Goal: Task Accomplishment & Management: Manage account settings

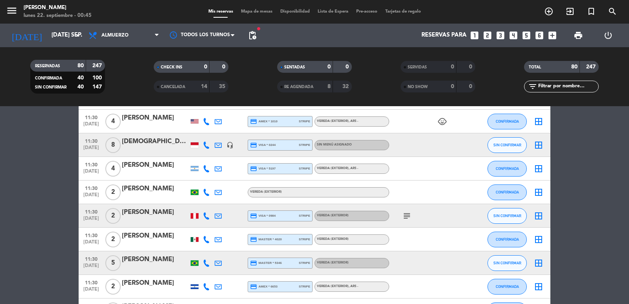
scroll to position [157, 0]
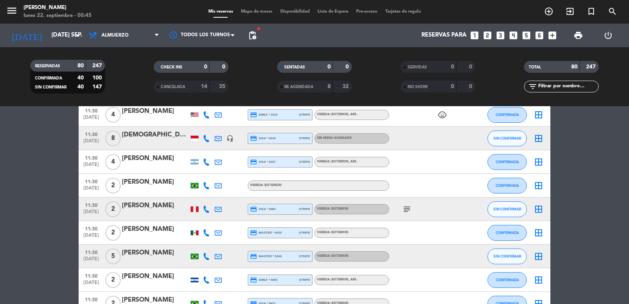
click at [408, 211] on icon "subject" at bounding box center [406, 208] width 9 height 9
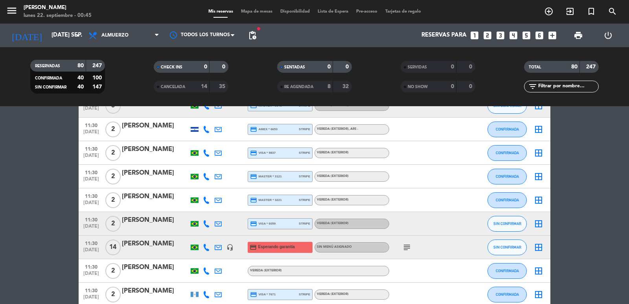
scroll to position [314, 0]
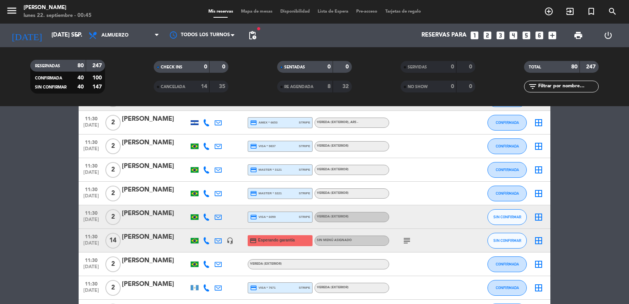
click at [408, 241] on icon "subject" at bounding box center [406, 240] width 9 height 9
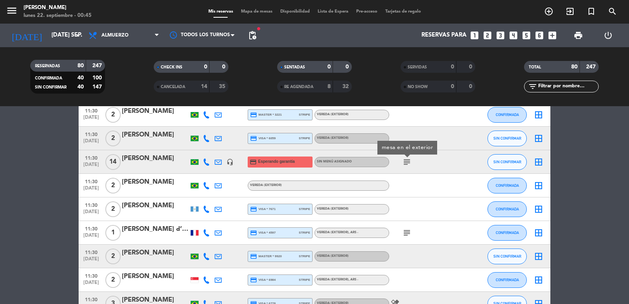
click at [409, 234] on icon "subject" at bounding box center [406, 232] width 9 height 9
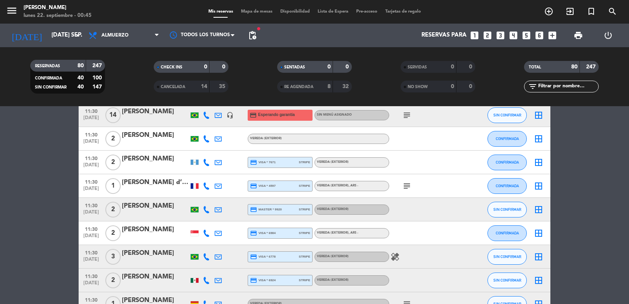
scroll to position [472, 0]
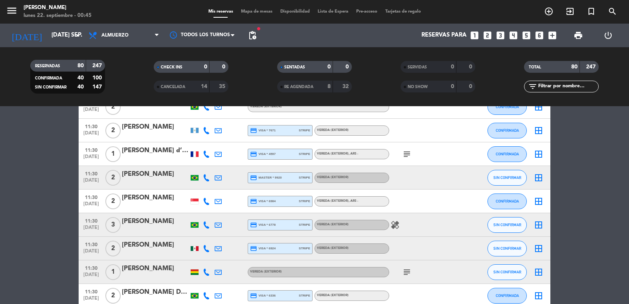
click at [410, 270] on icon "subject" at bounding box center [406, 271] width 9 height 9
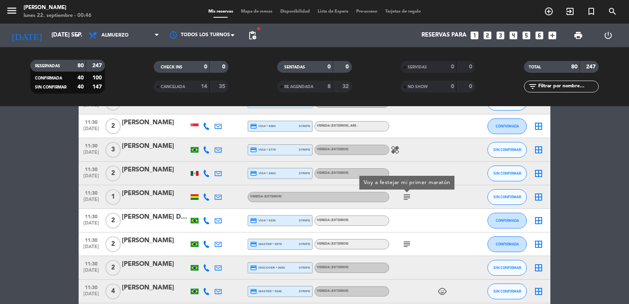
scroll to position [550, 0]
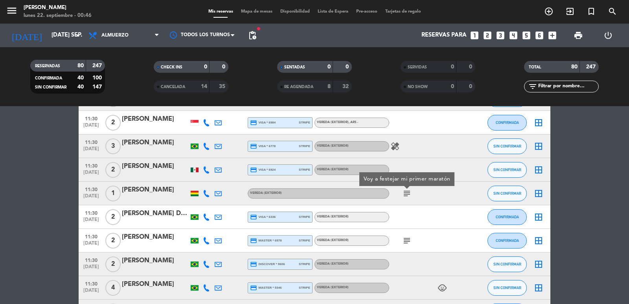
click at [408, 246] on div "subject" at bounding box center [424, 240] width 71 height 23
click at [404, 239] on icon "subject" at bounding box center [406, 240] width 9 height 9
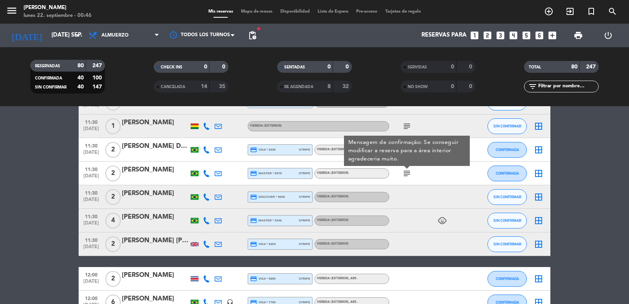
scroll to position [629, 0]
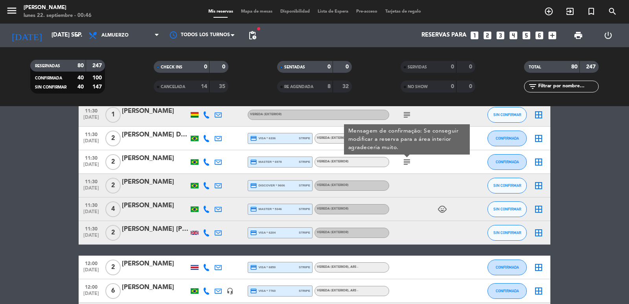
click at [192, 117] on div at bounding box center [195, 115] width 8 height 6
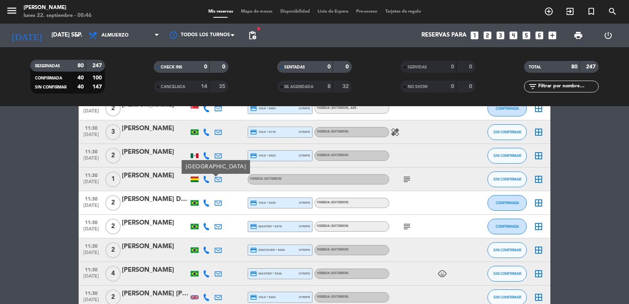
scroll to position [550, 0]
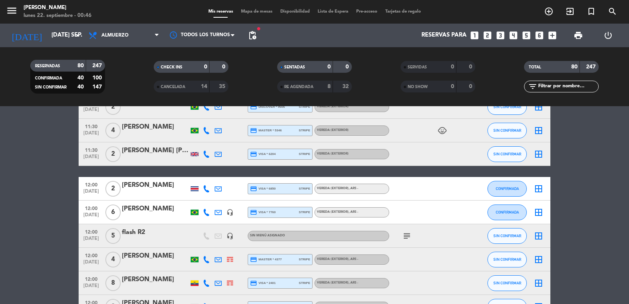
scroll to position [786, 0]
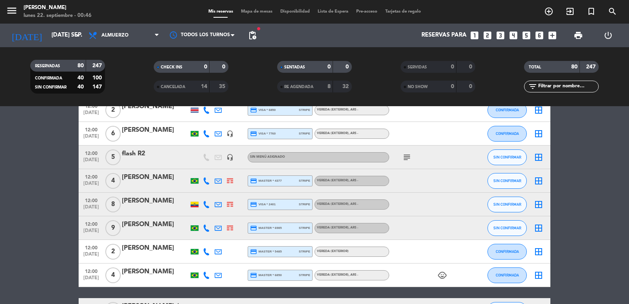
click at [405, 162] on icon "subject" at bounding box center [406, 157] width 9 height 9
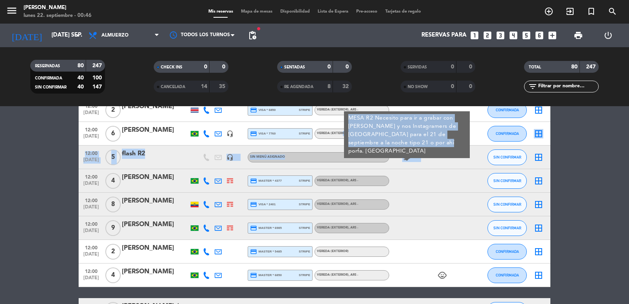
drag, startPoint x: 401, startPoint y: 143, endPoint x: 341, endPoint y: 122, distance: 64.0
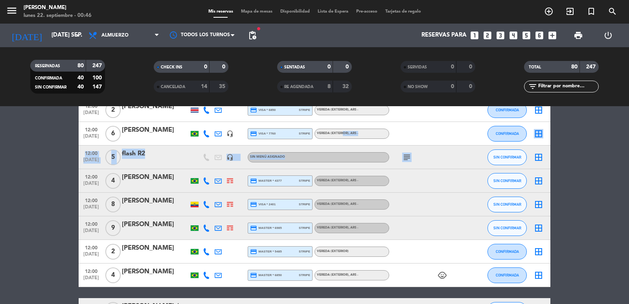
click at [406, 157] on icon "subject" at bounding box center [406, 157] width 9 height 9
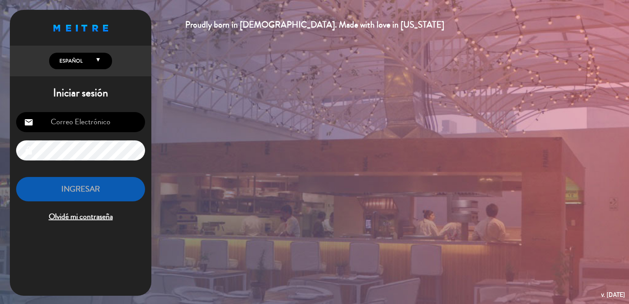
click at [396, 138] on div "Proudly born in [DEMOGRAPHIC_DATA]. Made with love in [US_STATE] English Españo…" at bounding box center [314, 152] width 629 height 304
type input "[EMAIL_ADDRESS][DOMAIN_NAME]"
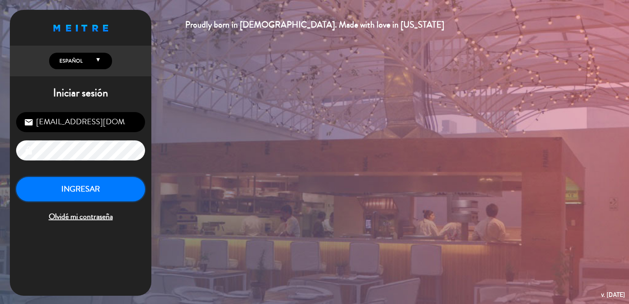
click at [127, 194] on button "INGRESAR" at bounding box center [80, 189] width 129 height 25
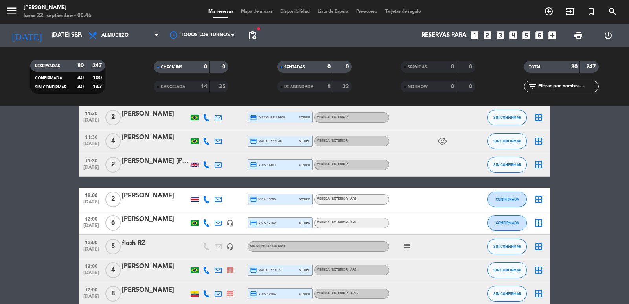
scroll to position [708, 0]
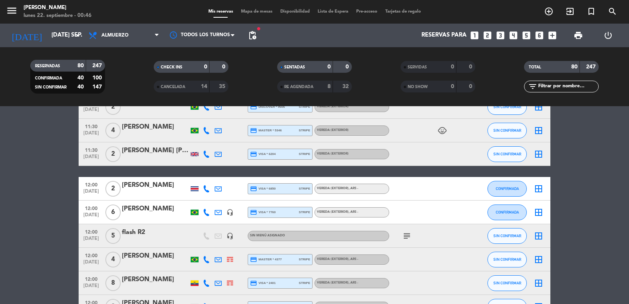
click at [402, 238] on icon "subject" at bounding box center [406, 235] width 9 height 9
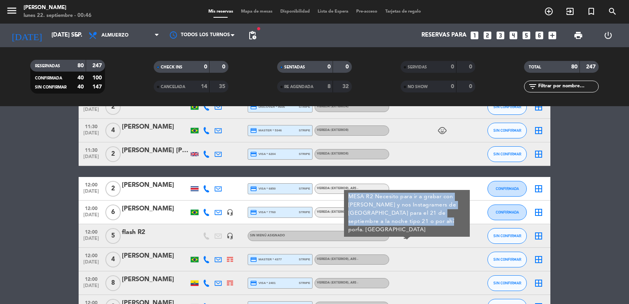
drag, startPoint x: 407, startPoint y: 223, endPoint x: 346, endPoint y: 191, distance: 68.9
click at [346, 191] on div "MESA R2 Necesito para ir a grabar con [PERSON_NAME] y nos Instagramers de [GEOG…" at bounding box center [407, 213] width 126 height 47
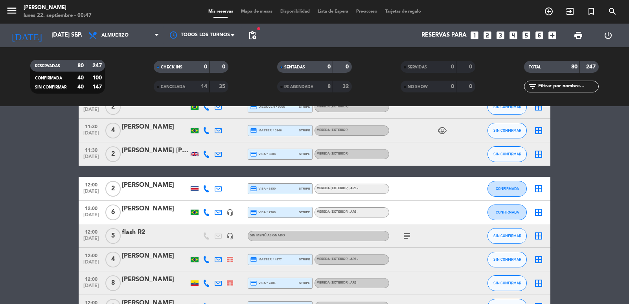
click at [408, 232] on icon "subject" at bounding box center [406, 235] width 9 height 9
